Goal: Task Accomplishment & Management: Use online tool/utility

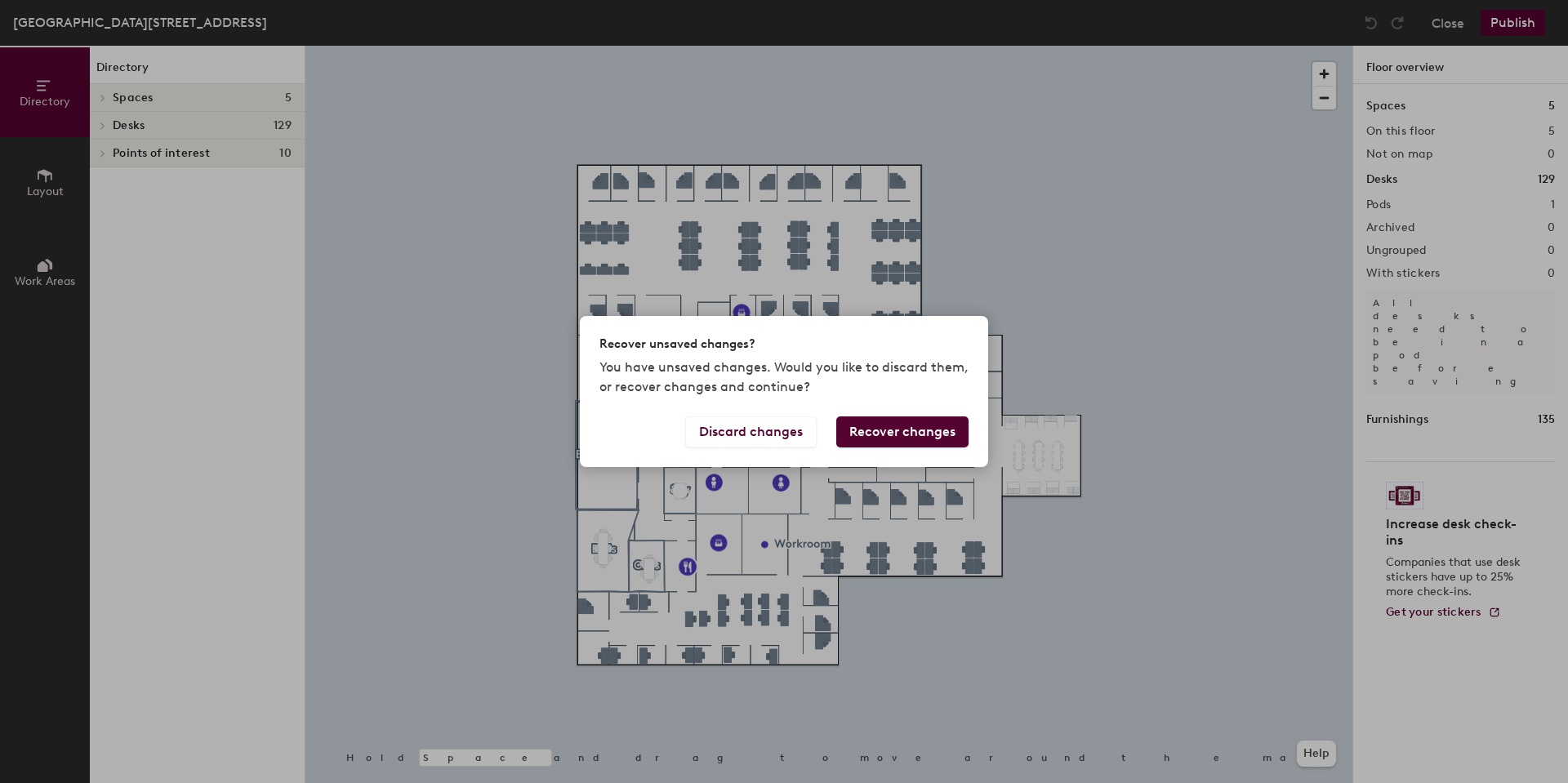
click at [880, 428] on button "Recover changes" at bounding box center [902, 431] width 133 height 31
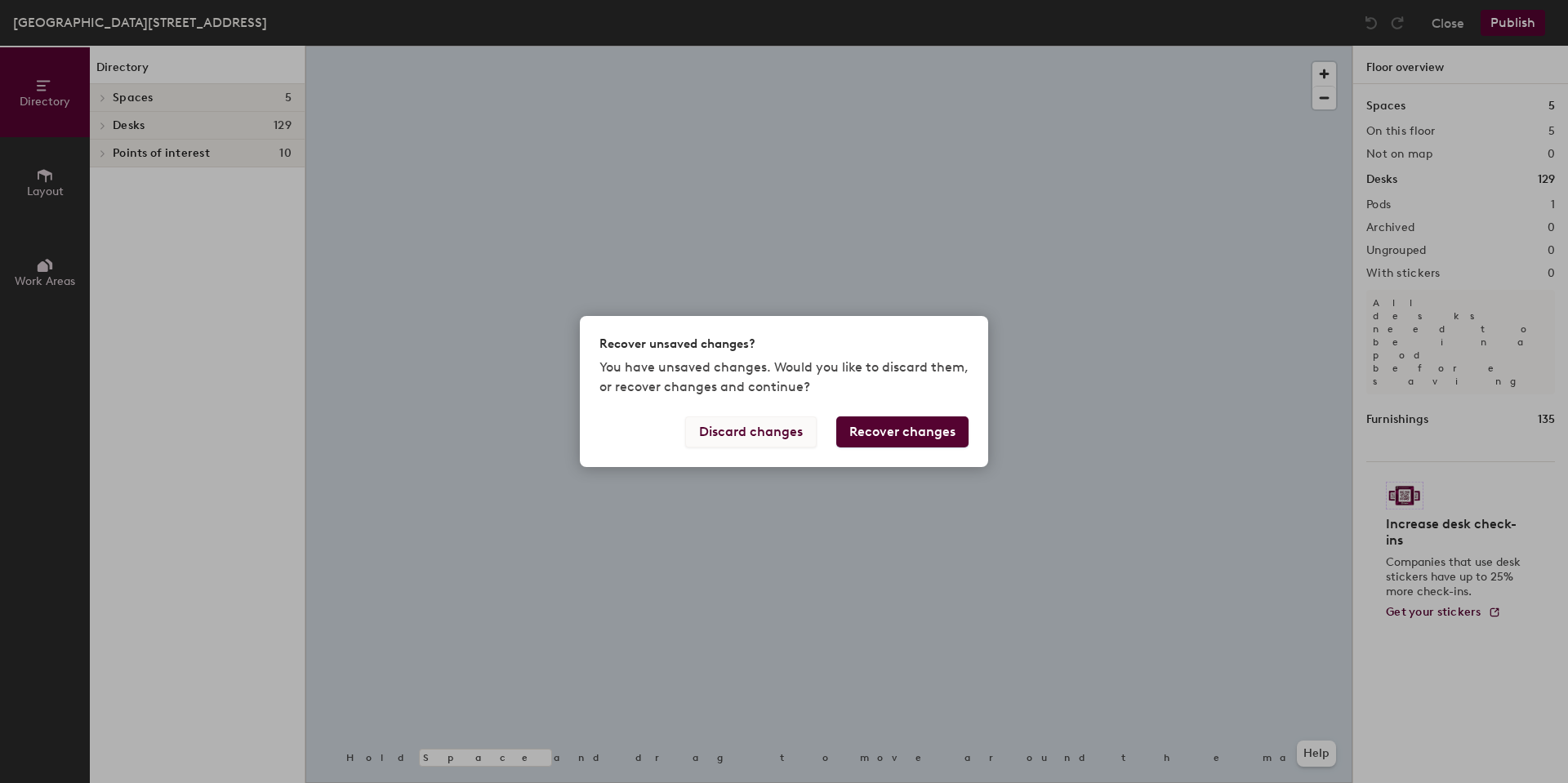
click at [756, 434] on button "Discard changes" at bounding box center [751, 431] width 132 height 31
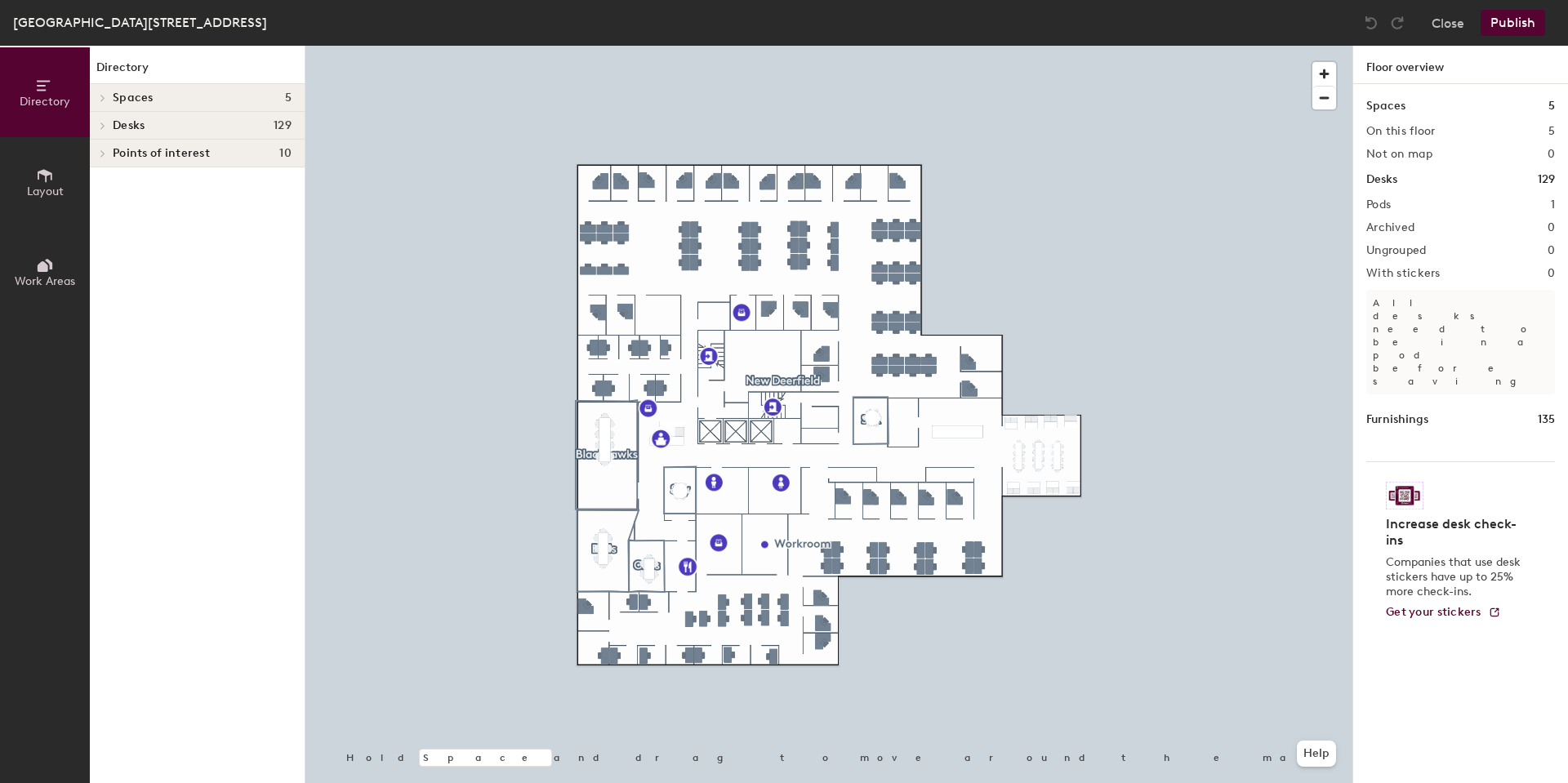
click at [1524, 22] on button "Publish" at bounding box center [1512, 23] width 65 height 26
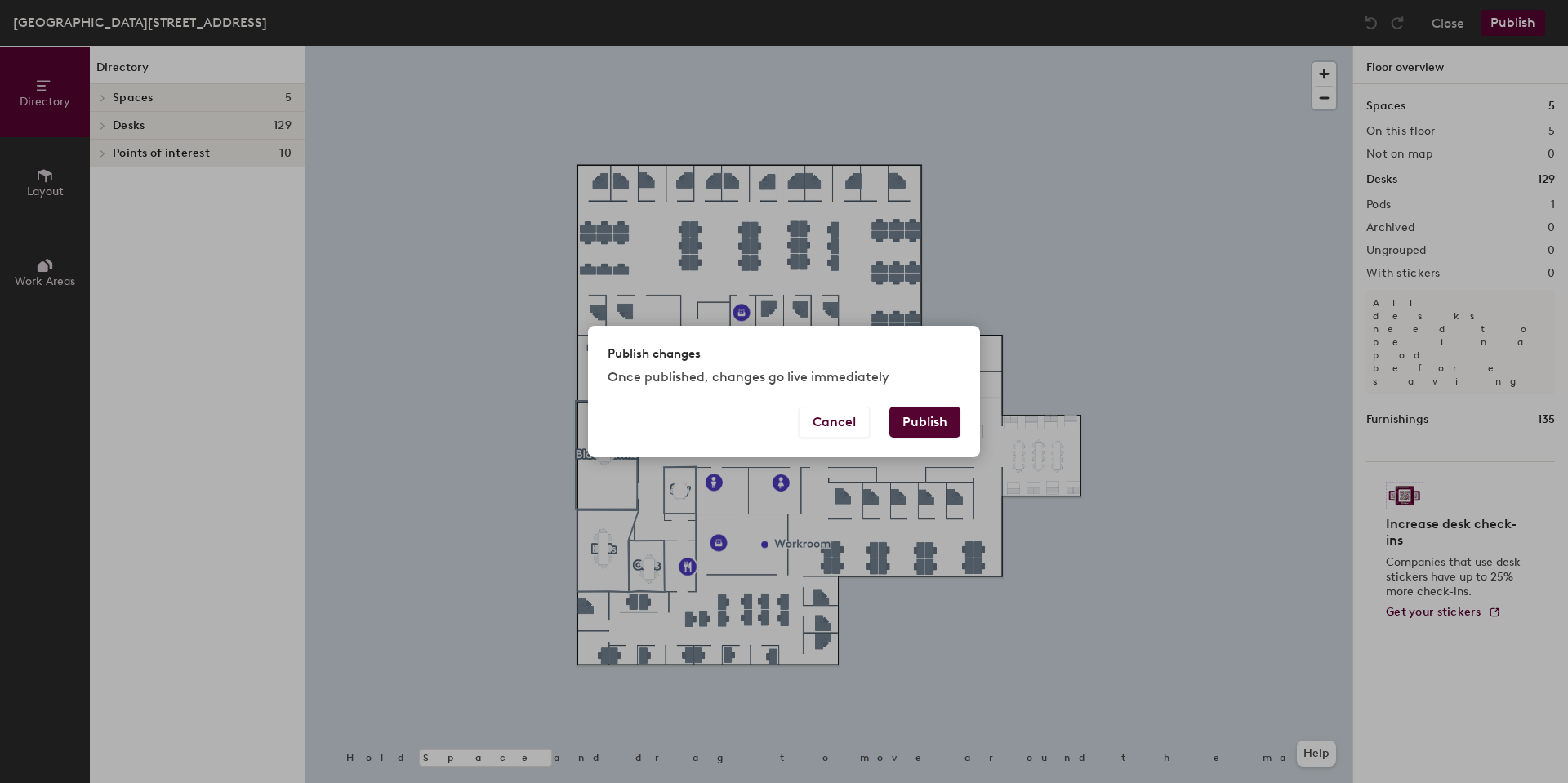
click at [952, 427] on button "Publish" at bounding box center [924, 422] width 71 height 31
